Goal: Browse casually

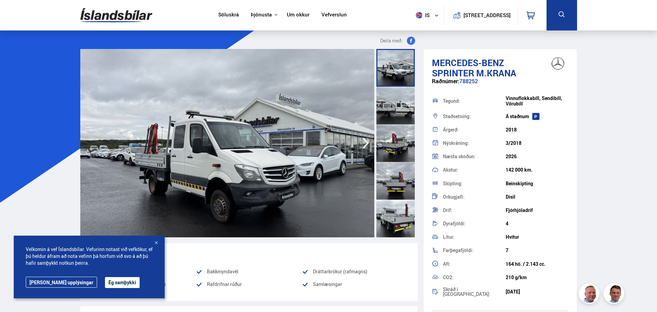
click at [307, 152] on img at bounding box center [227, 143] width 294 height 189
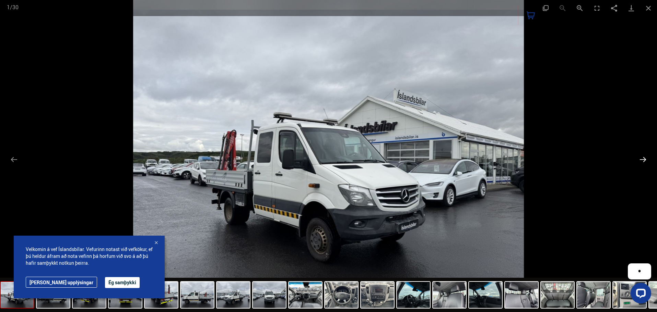
click at [644, 161] on button "Next slide" at bounding box center [642, 159] width 14 height 13
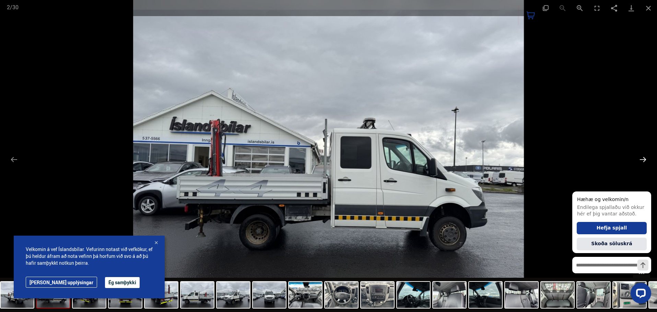
click at [644, 161] on button "Next slide" at bounding box center [642, 159] width 14 height 13
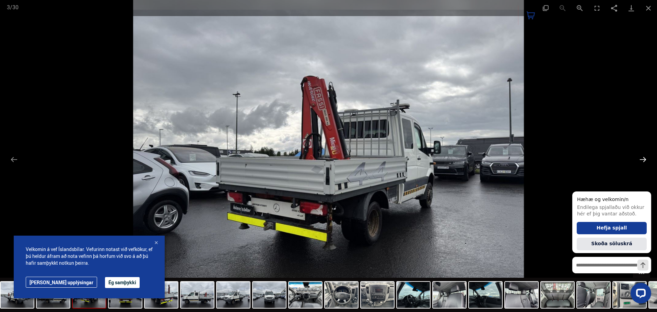
click at [644, 161] on button "Next slide" at bounding box center [642, 159] width 14 height 13
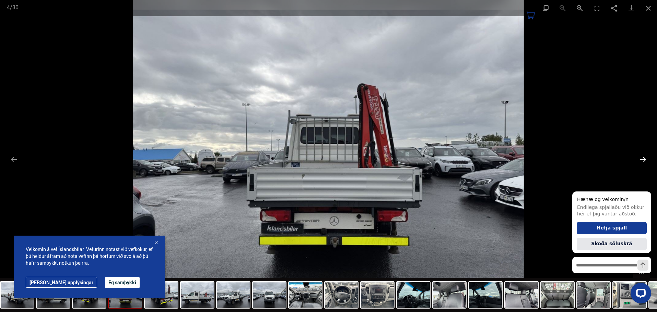
click at [644, 161] on button "Next slide" at bounding box center [642, 159] width 14 height 13
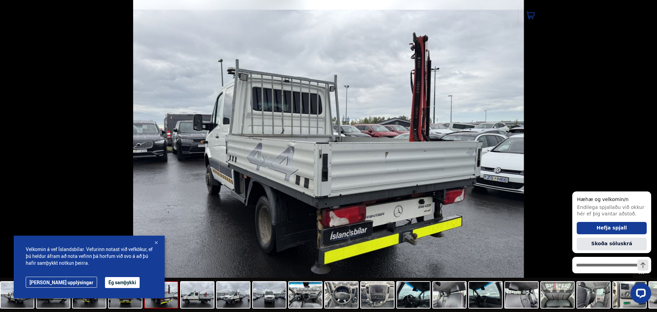
click at [644, 161] on button "Next slide" at bounding box center [646, 159] width 14 height 13
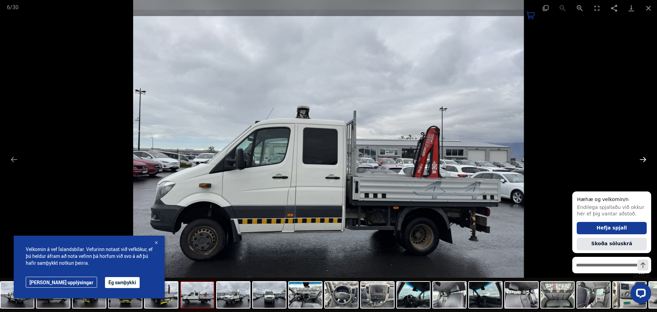
click at [644, 161] on button "Next slide" at bounding box center [642, 159] width 14 height 13
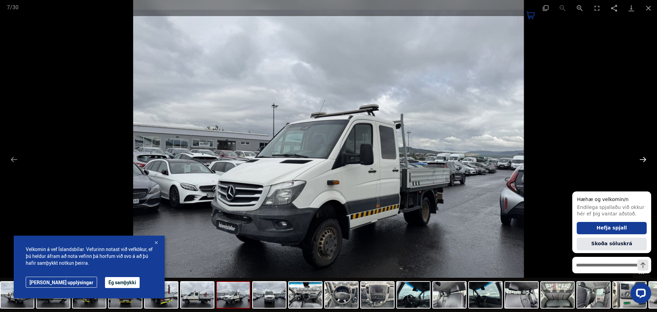
click at [644, 161] on button "Next slide" at bounding box center [642, 159] width 14 height 13
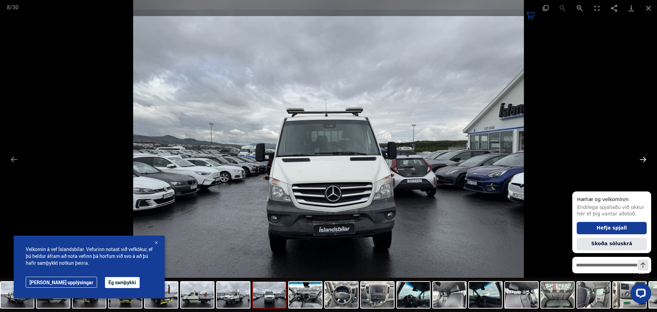
click at [644, 161] on button "Next slide" at bounding box center [642, 159] width 14 height 13
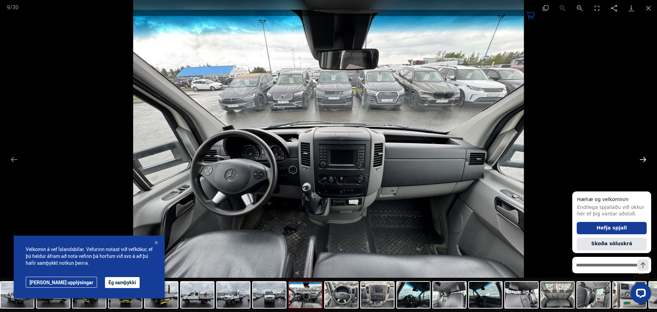
click at [644, 161] on button "Next slide" at bounding box center [642, 159] width 14 height 13
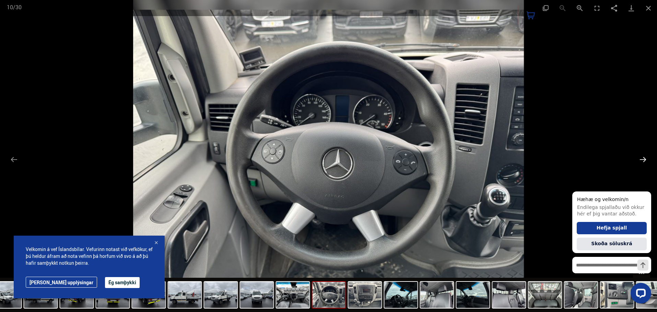
click at [644, 161] on button "Next slide" at bounding box center [642, 159] width 14 height 13
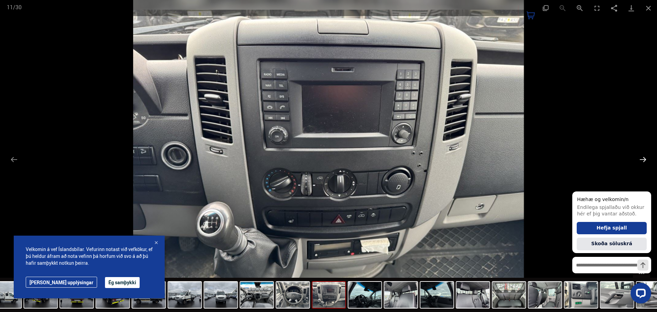
click at [644, 161] on button "Next slide" at bounding box center [642, 159] width 14 height 13
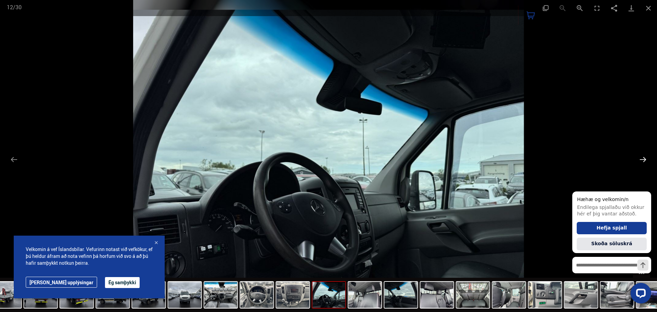
click at [644, 161] on button "Next slide" at bounding box center [642, 159] width 14 height 13
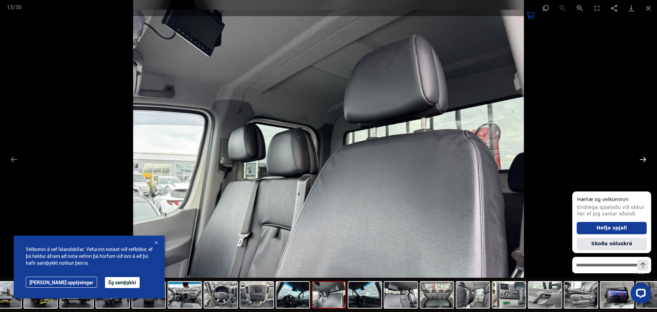
click at [644, 161] on button "Next slide" at bounding box center [642, 159] width 14 height 13
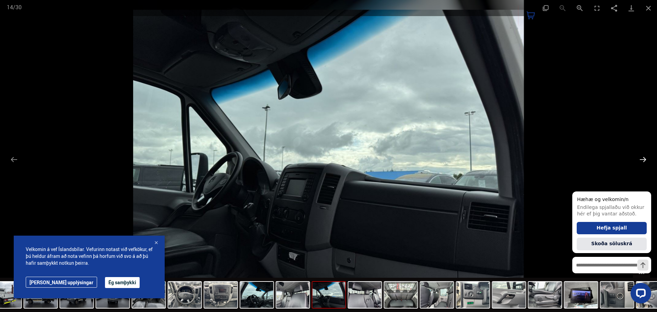
click at [644, 161] on button "Next slide" at bounding box center [642, 159] width 14 height 13
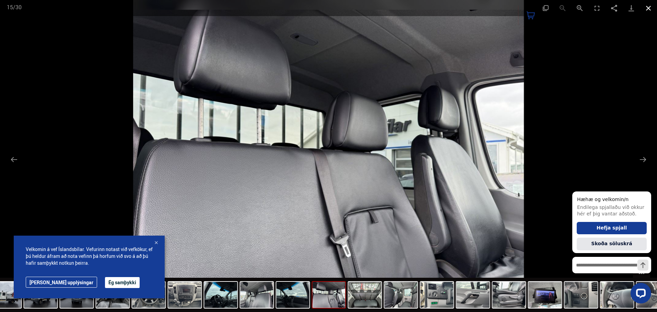
click at [649, 9] on button "Close gallery" at bounding box center [647, 8] width 17 height 16
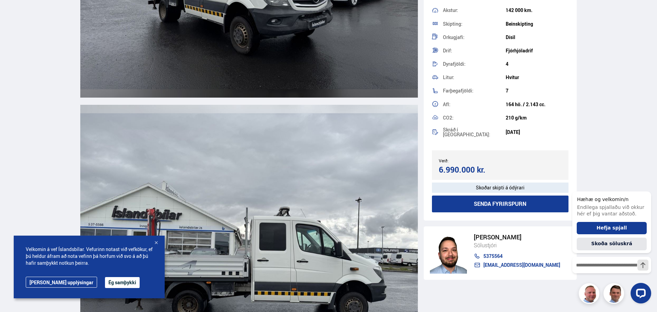
scroll to position [754, 0]
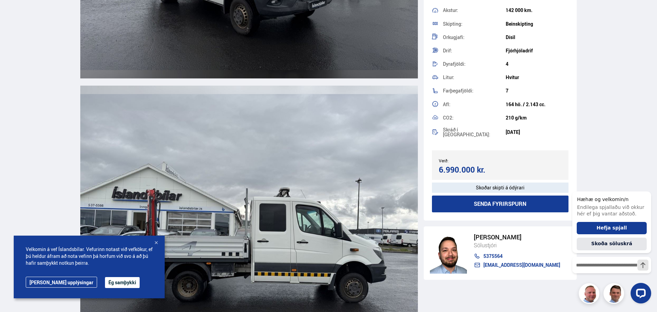
click at [155, 241] on div at bounding box center [156, 243] width 7 height 7
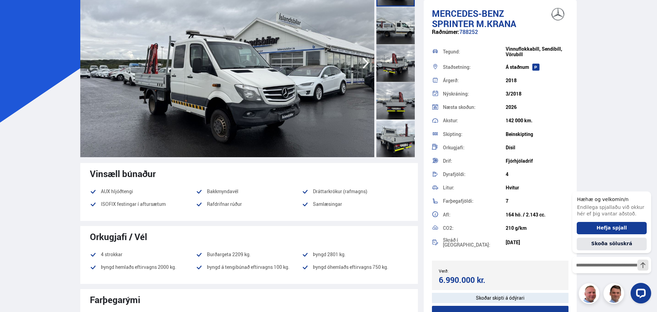
scroll to position [171, 0]
